Goal: Information Seeking & Learning: Learn about a topic

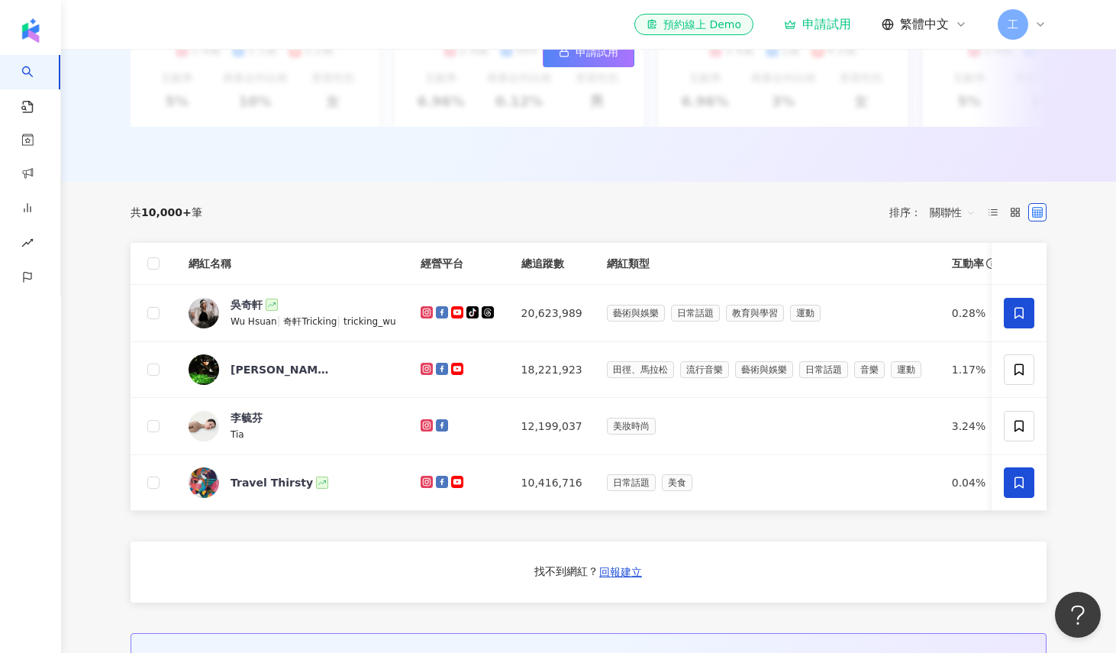
scroll to position [533, 0]
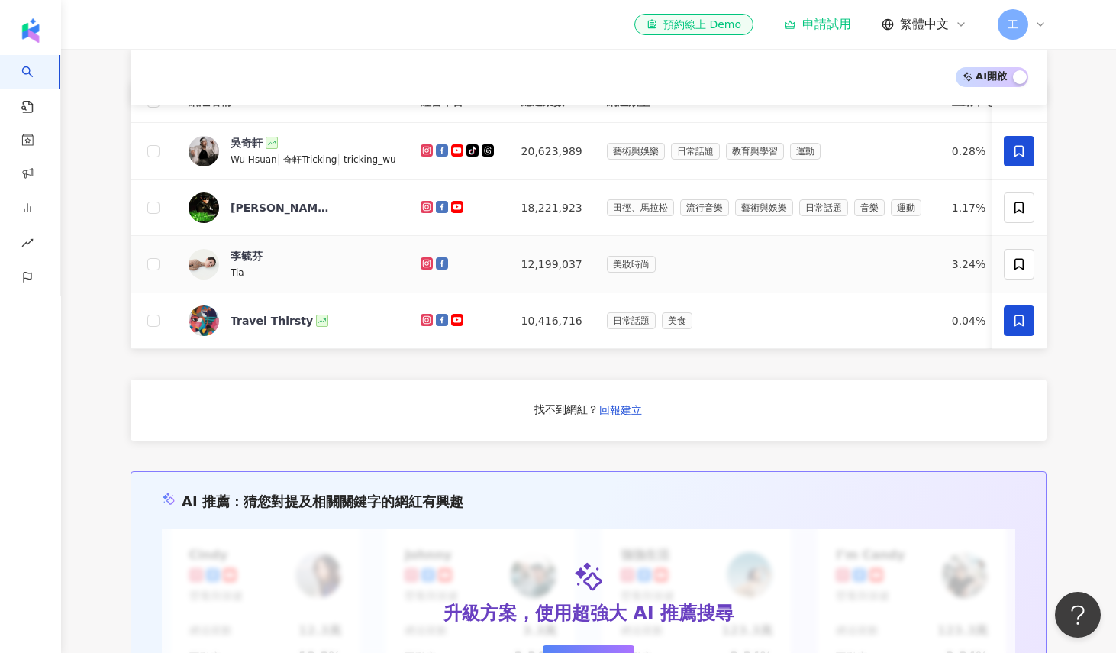
click at [267, 261] on span "李毓芬" at bounding box center [280, 255] width 99 height 15
click at [1050, 30] on div "el-icon-cs 預約線上 Demo 申請試用 繁體中文 工" at bounding box center [588, 24] width 977 height 49
click at [1043, 27] on icon at bounding box center [1041, 24] width 12 height 12
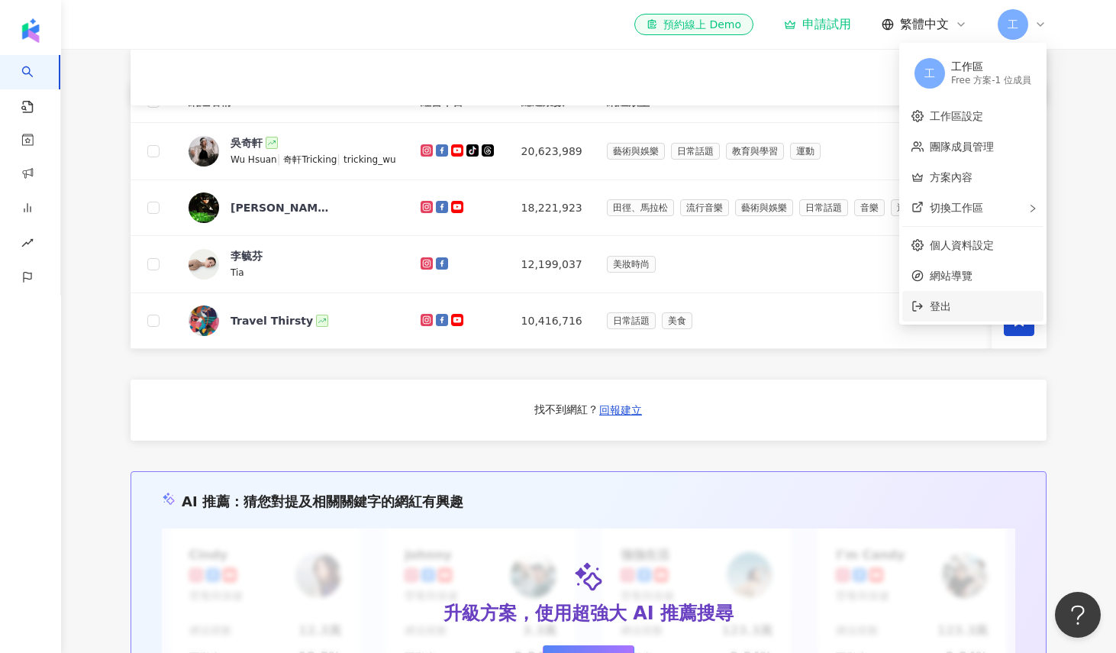
click at [983, 308] on span "登出" at bounding box center [982, 306] width 105 height 17
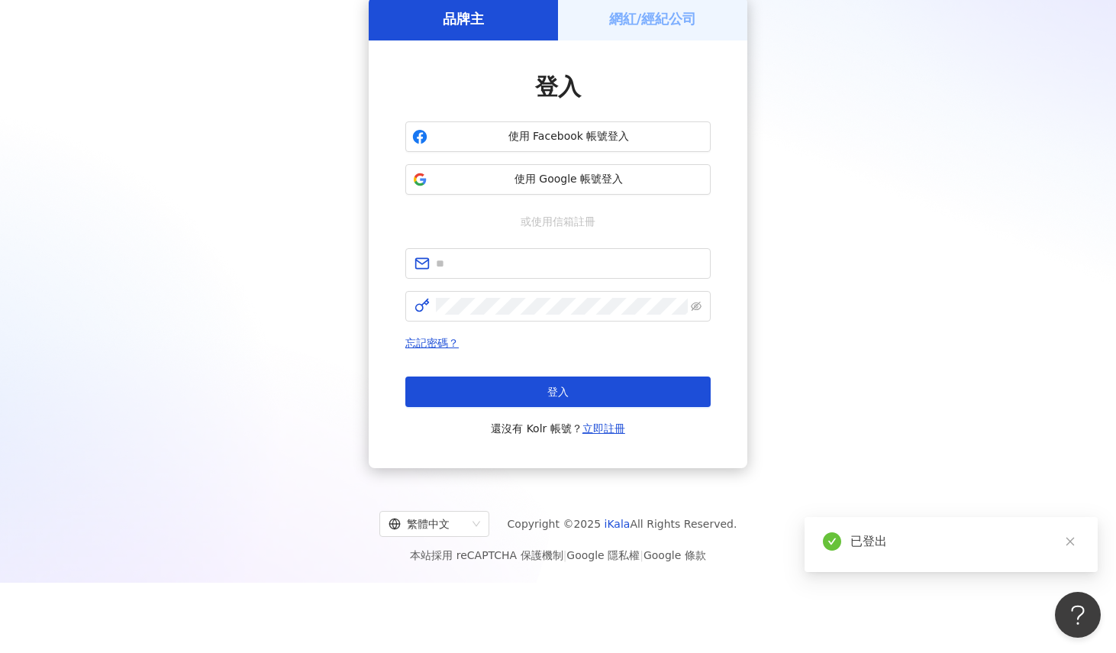
scroll to position [0, 0]
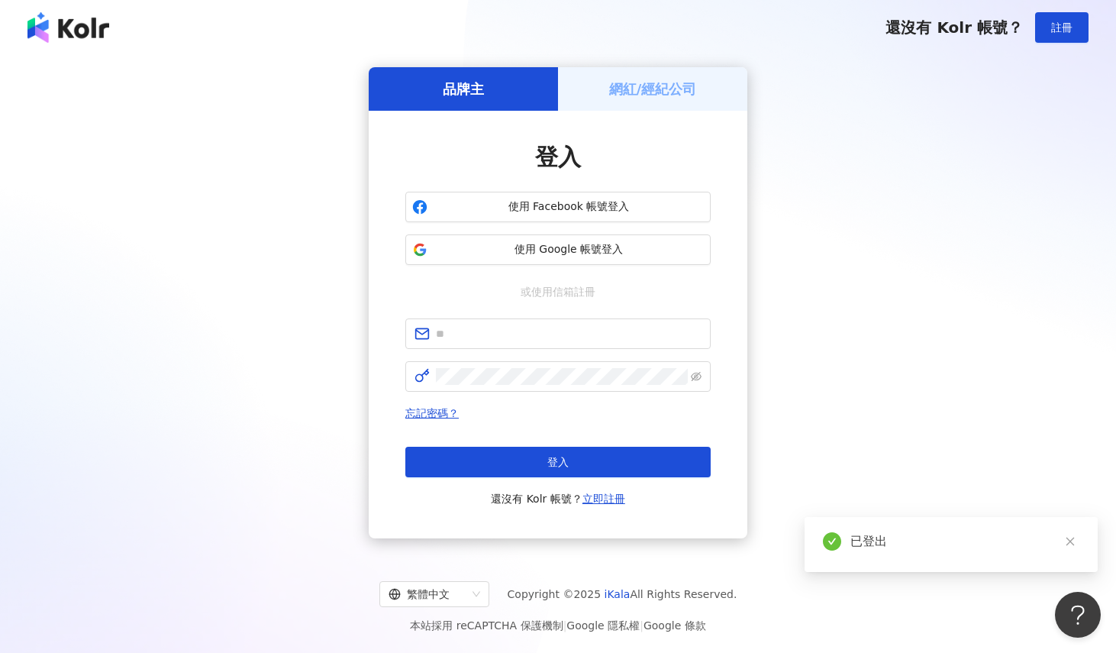
click at [722, 84] on div "網紅/經紀公司" at bounding box center [652, 89] width 189 height 44
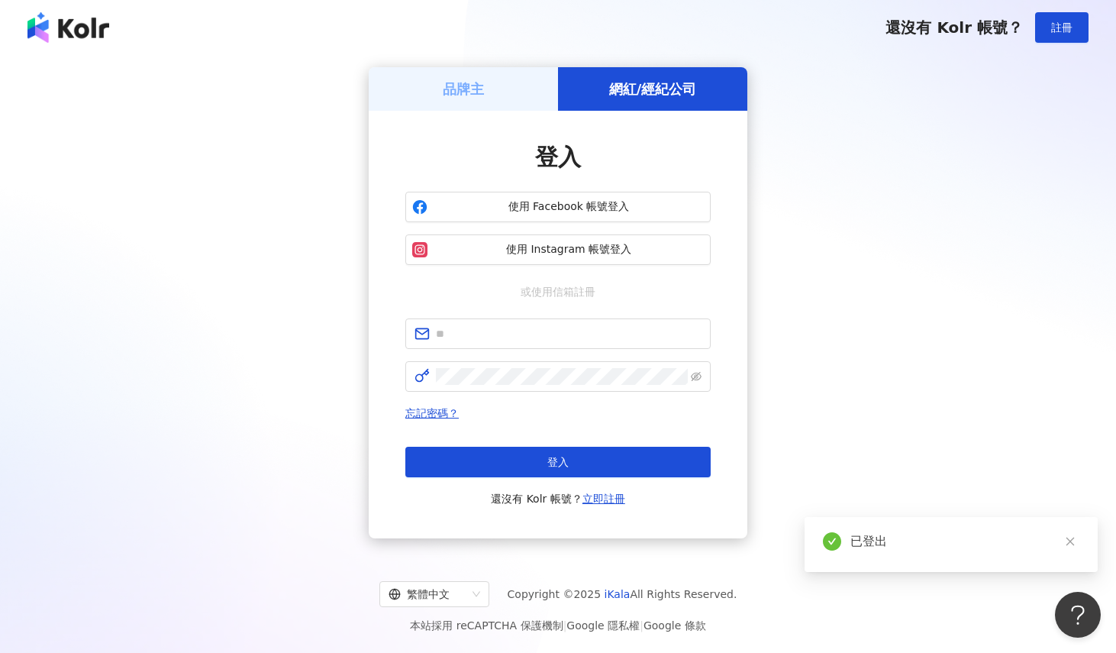
click at [609, 188] on div "登入 使用 Facebook 帳號登入 使用 Instagram 帳號登入 或使用信箱註冊 忘記密碼？ 登入 還沒有 Kolr 帳號？ 立即註冊" at bounding box center [557, 324] width 305 height 366
click at [619, 208] on span "使用 Facebook 帳號登入" at bounding box center [569, 206] width 270 height 15
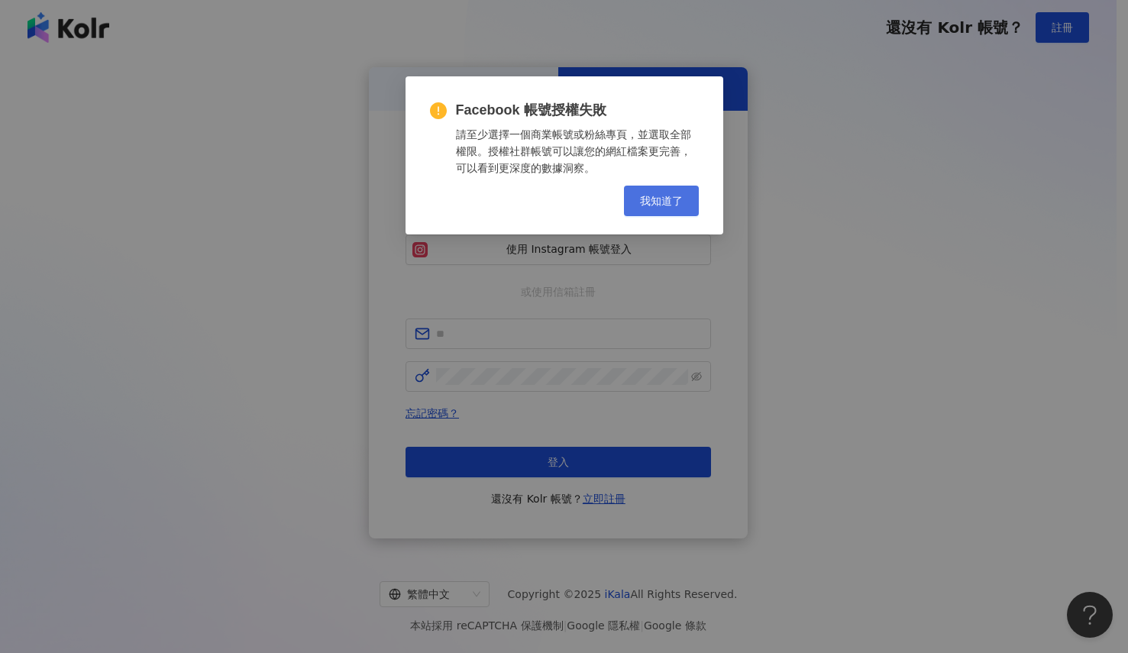
click at [627, 205] on button "我知道了" at bounding box center [661, 201] width 75 height 31
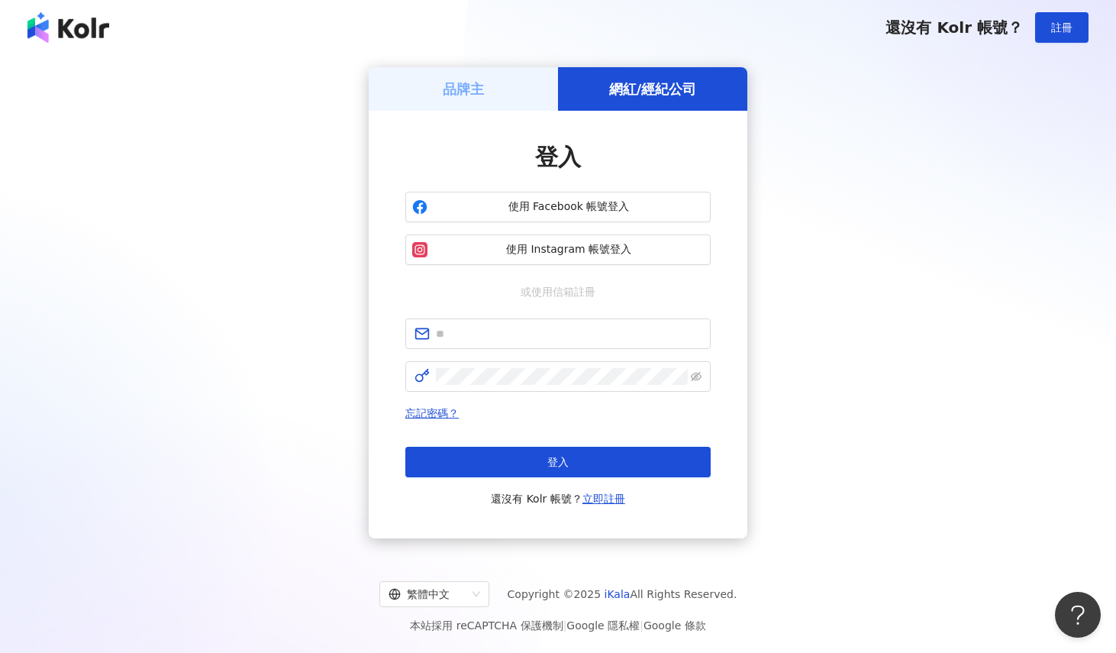
click at [479, 82] on h5 "品牌主" at bounding box center [463, 88] width 41 height 19
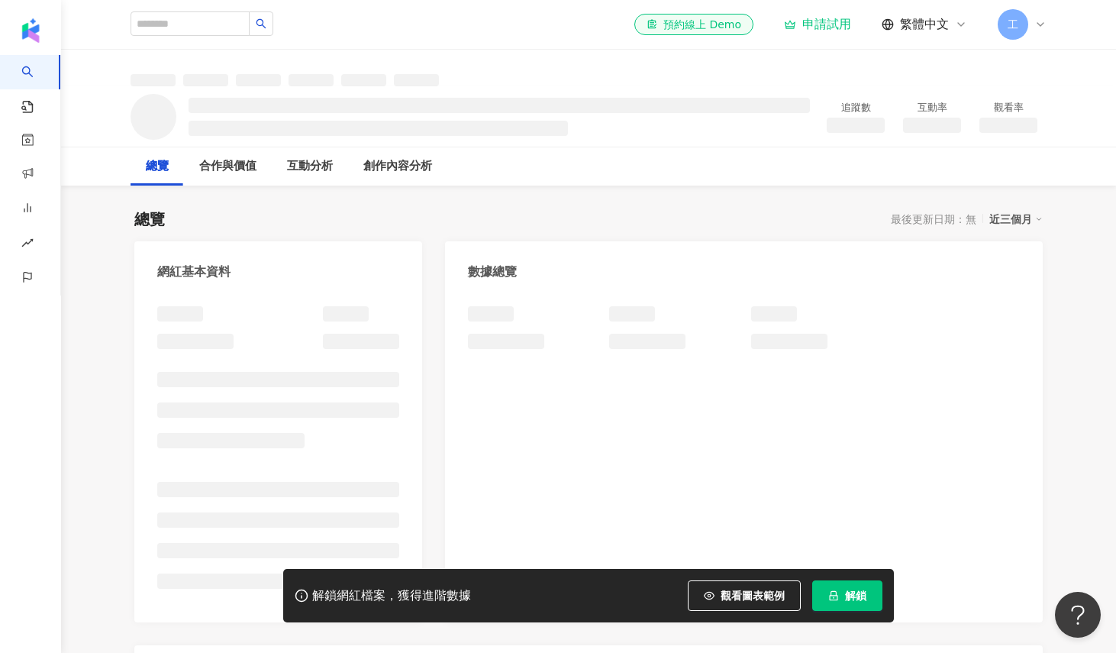
scroll to position [58, 0]
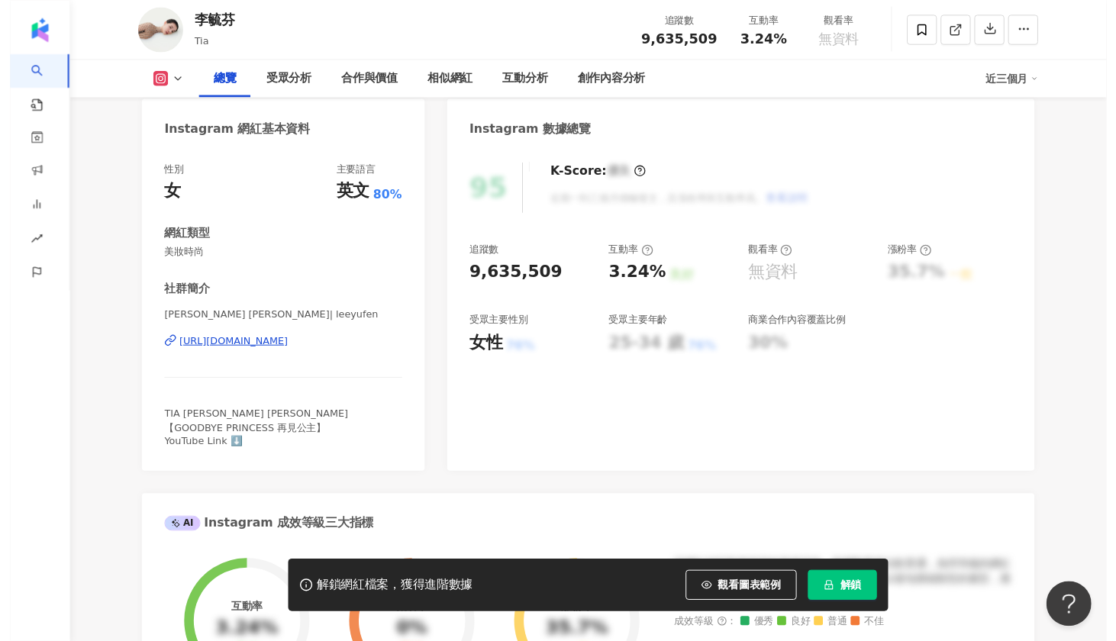
scroll to position [137, 0]
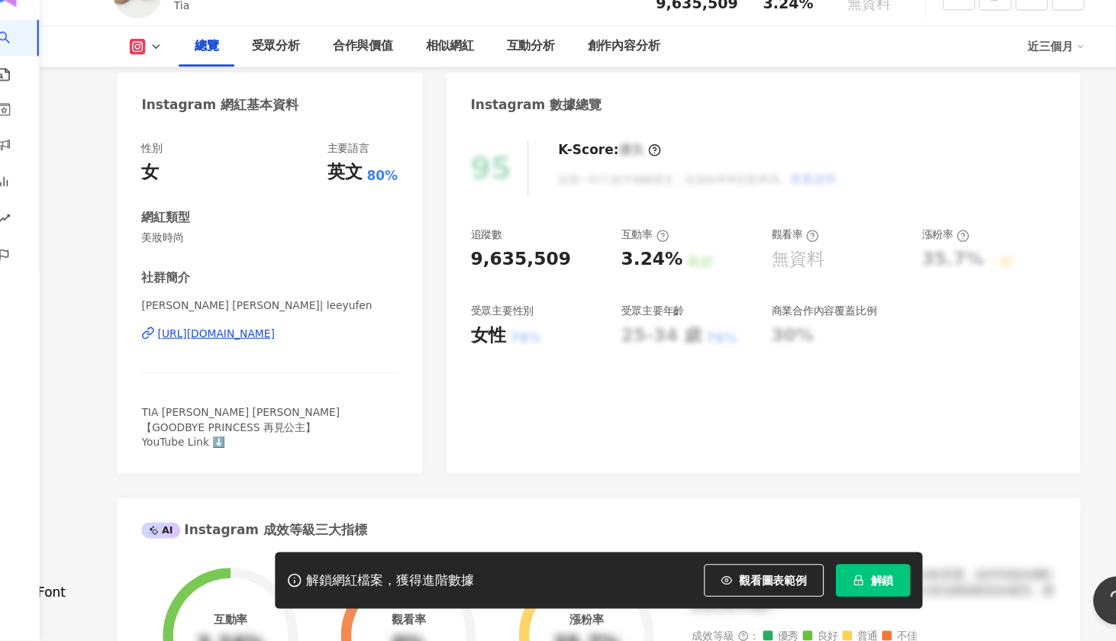
click at [482, 323] on div "受眾主要性別" at bounding box center [498, 330] width 60 height 14
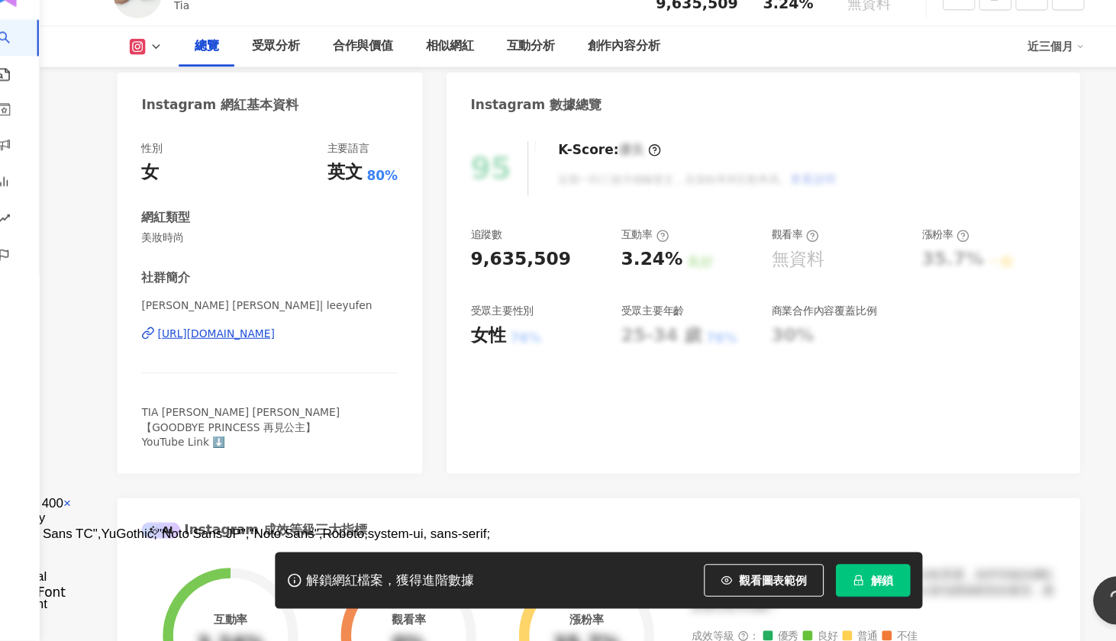
click at [468, 341] on div "女性" at bounding box center [485, 353] width 34 height 24
click at [751, 270] on div "無資料" at bounding box center [776, 282] width 50 height 24
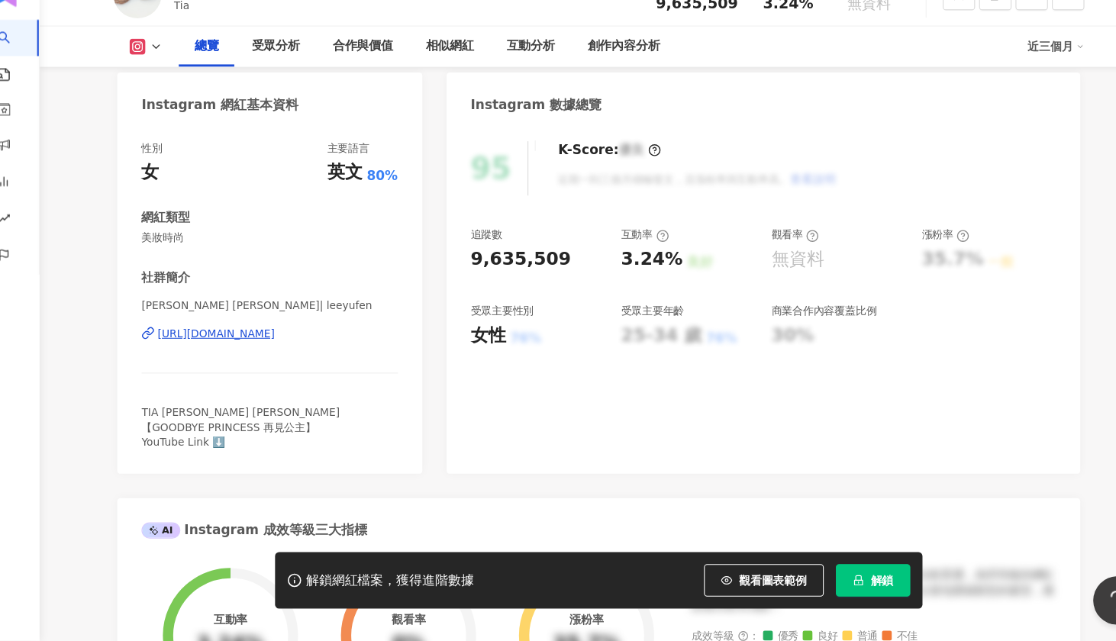
click at [751, 270] on div "無資料" at bounding box center [776, 282] width 50 height 24
click at [609, 270] on div "3.24%" at bounding box center [638, 282] width 58 height 24
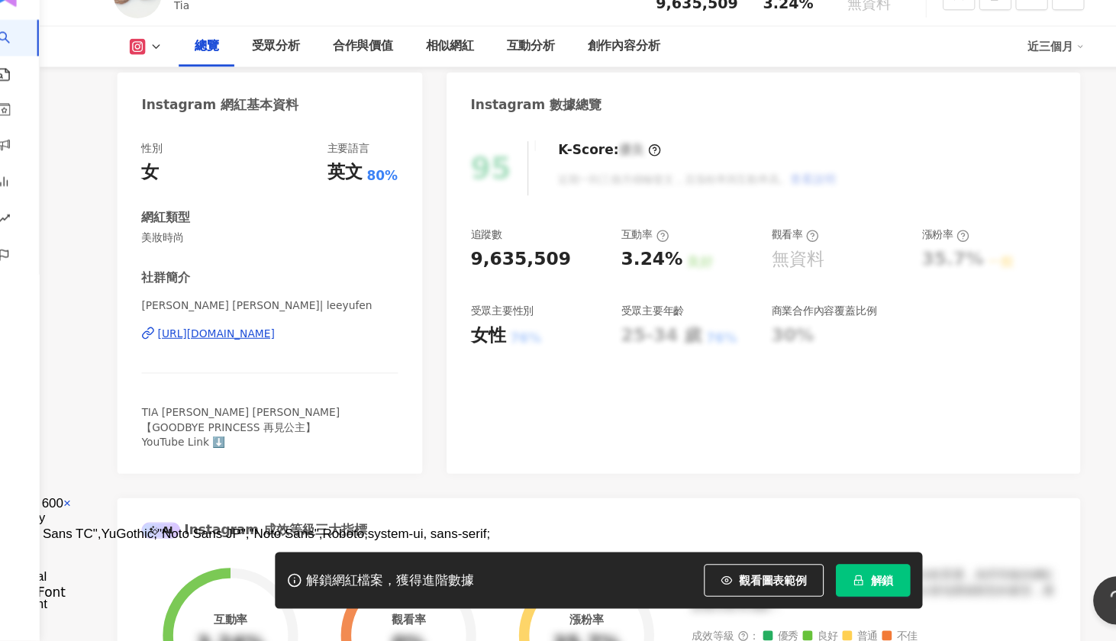
click at [751, 270] on div "無資料" at bounding box center [776, 282] width 50 height 24
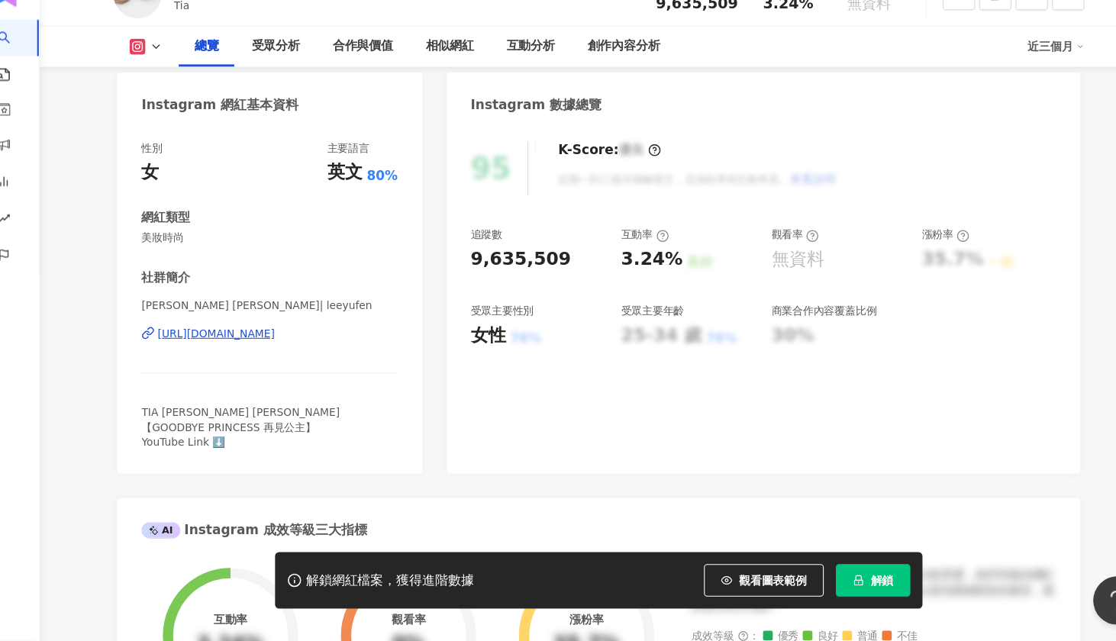
click at [644, 253] on circle at bounding box center [649, 258] width 10 height 10
click at [784, 253] on icon at bounding box center [790, 259] width 12 height 12
